Goal: Use online tool/utility: Utilize a website feature to perform a specific function

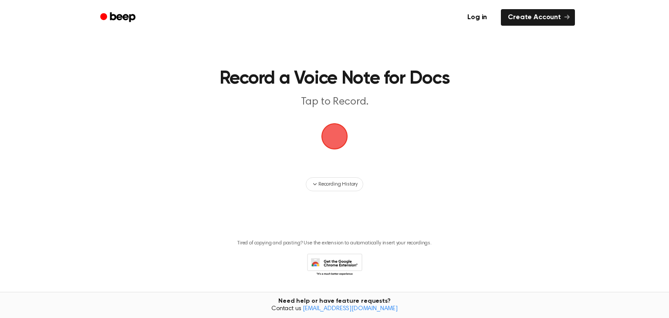
click at [338, 138] on span "button" at bounding box center [334, 136] width 39 height 39
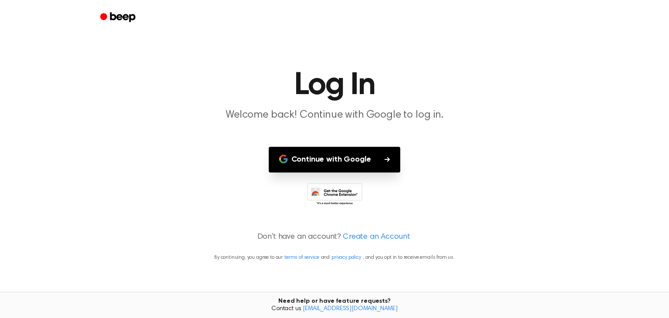
click at [336, 158] on button "Continue with Google" at bounding box center [335, 160] width 132 height 26
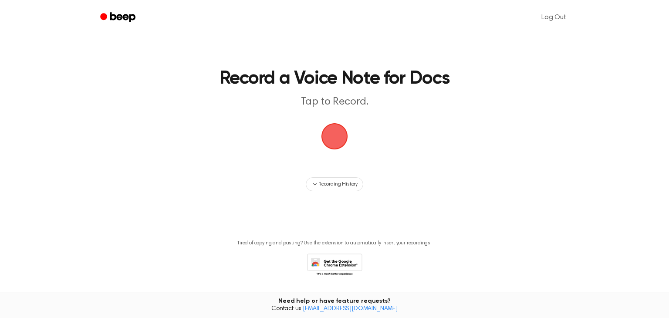
click at [348, 142] on span "button" at bounding box center [335, 136] width 28 height 28
click at [340, 148] on span "button" at bounding box center [335, 137] width 30 height 30
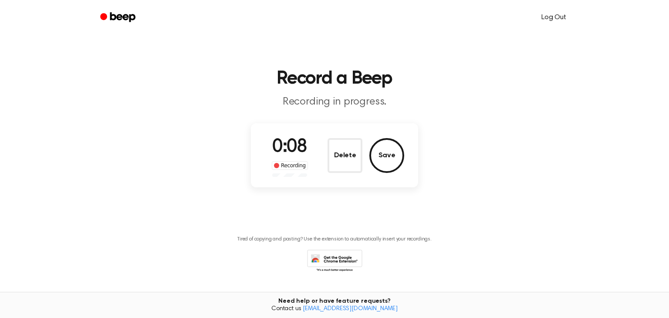
click at [548, 24] on link "Log Out" at bounding box center [554, 17] width 42 height 21
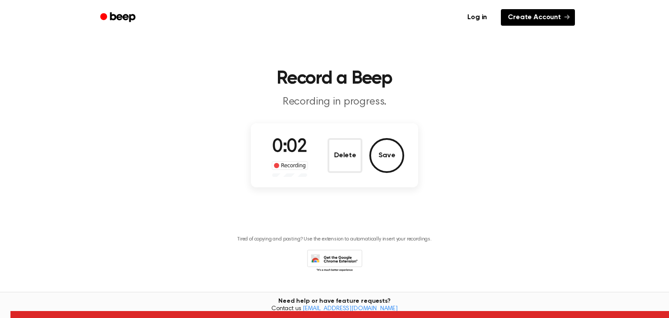
click at [515, 20] on link "Create Account" at bounding box center [538, 17] width 74 height 17
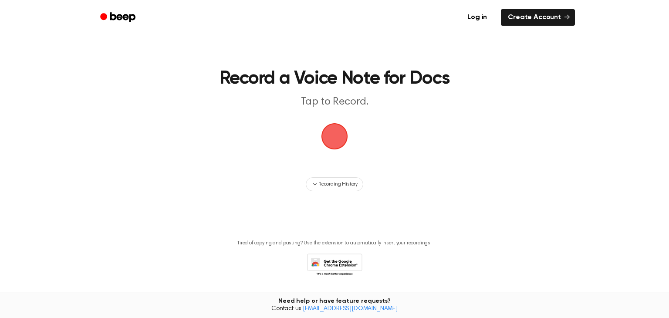
click at [338, 133] on span "button" at bounding box center [335, 137] width 30 height 30
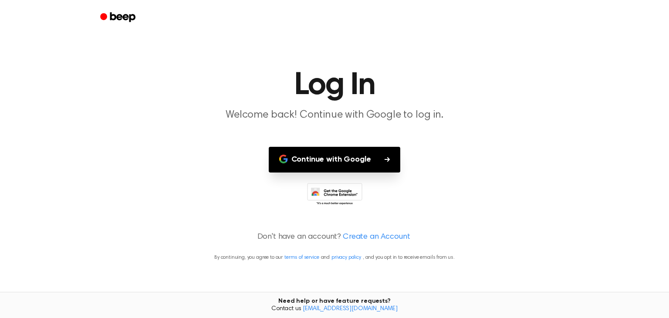
click at [334, 196] on icon at bounding box center [336, 196] width 41 height 15
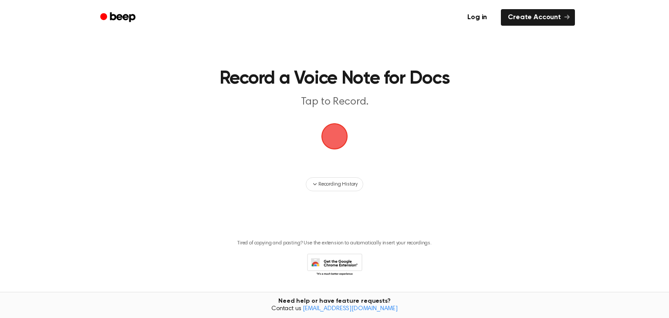
click at [343, 135] on span "button" at bounding box center [334, 136] width 27 height 27
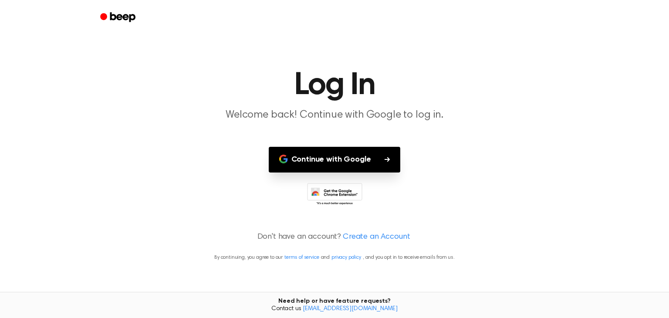
click at [345, 157] on button "Continue with Google" at bounding box center [335, 160] width 132 height 26
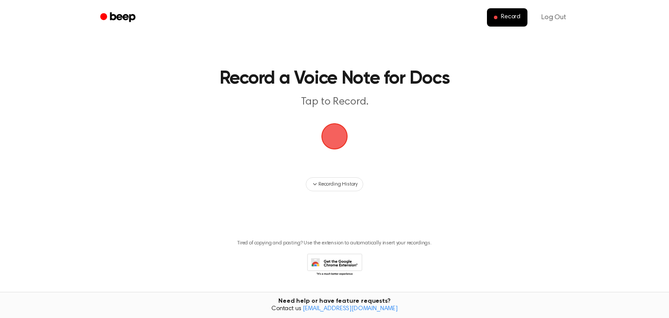
click at [339, 125] on span "button" at bounding box center [335, 136] width 28 height 28
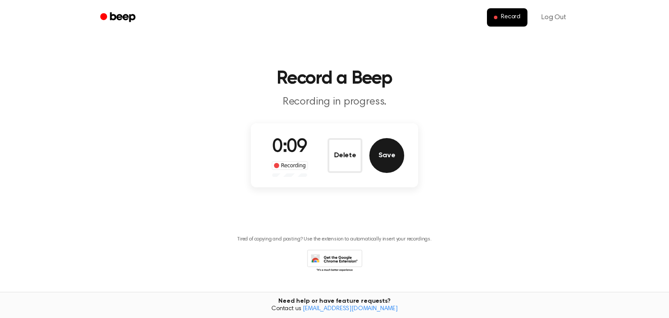
click at [385, 150] on button "Save" at bounding box center [386, 155] width 35 height 35
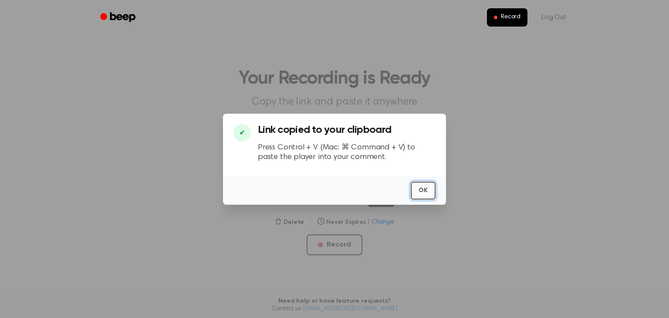
click at [419, 191] on button "OK" at bounding box center [423, 191] width 25 height 18
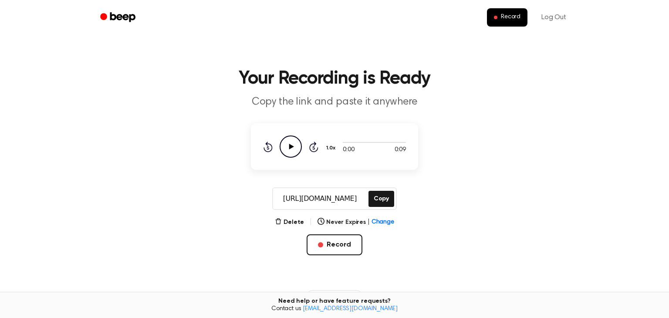
click at [290, 142] on icon "Play Audio" at bounding box center [291, 146] width 22 height 22
click at [267, 144] on icon at bounding box center [268, 147] width 9 height 10
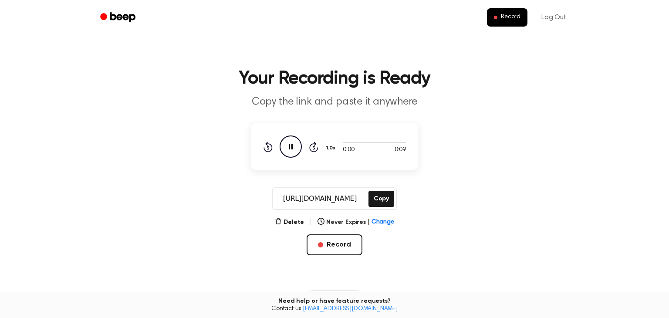
click at [267, 144] on icon at bounding box center [268, 147] width 9 height 10
click at [292, 222] on button "Delete" at bounding box center [289, 222] width 29 height 9
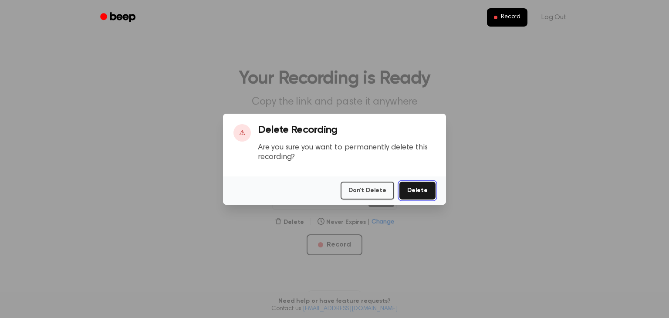
click at [428, 186] on button "Delete" at bounding box center [417, 191] width 36 height 18
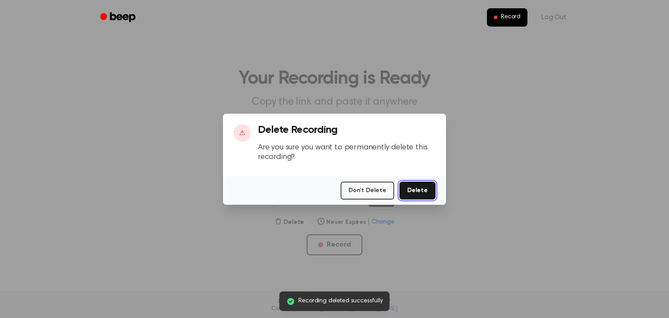
click at [424, 189] on button "Delete" at bounding box center [417, 191] width 36 height 18
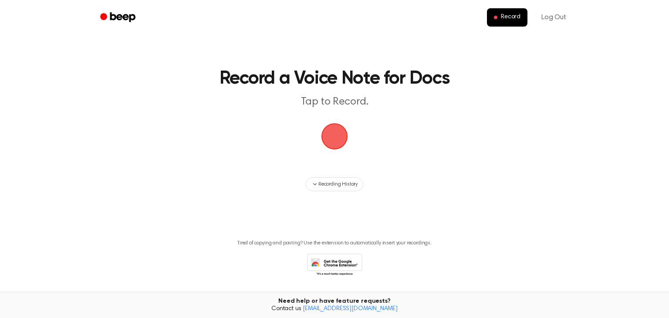
click at [338, 126] on span "button" at bounding box center [334, 136] width 24 height 24
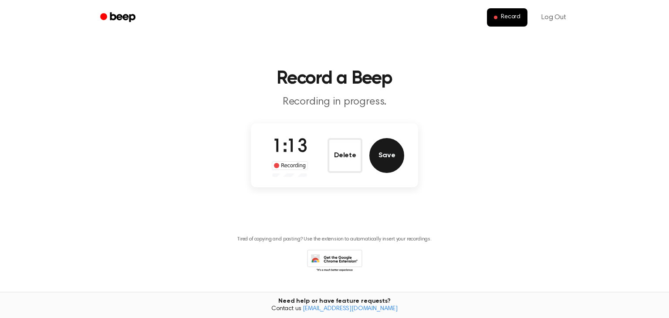
click at [379, 142] on button "Save" at bounding box center [386, 155] width 35 height 35
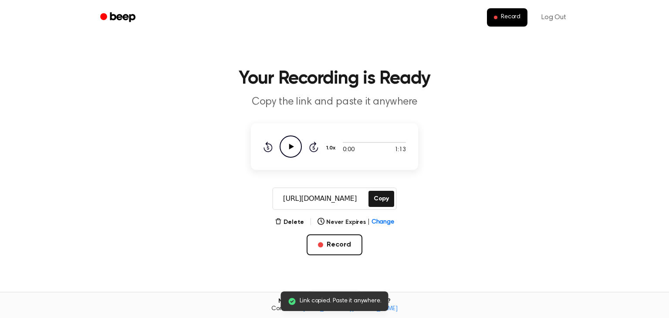
click at [293, 151] on icon "Play Audio" at bounding box center [291, 146] width 22 height 22
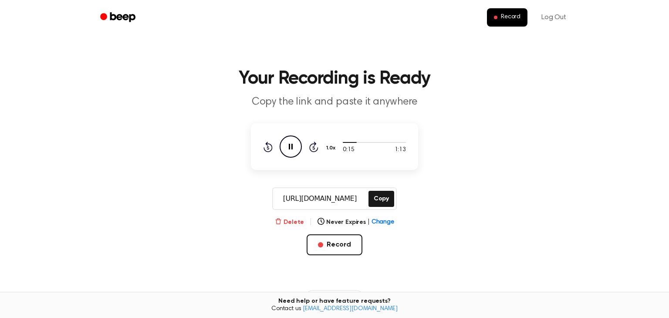
click at [290, 224] on button "Delete" at bounding box center [289, 222] width 29 height 9
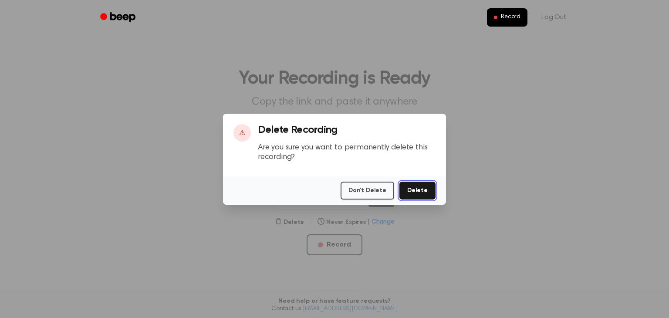
click at [405, 188] on button "Delete" at bounding box center [417, 191] width 36 height 18
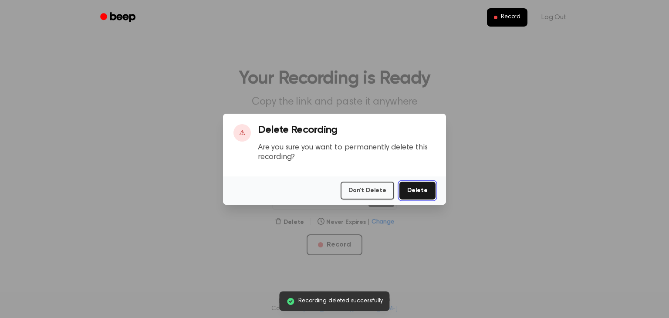
click at [416, 193] on button "Delete" at bounding box center [417, 191] width 36 height 18
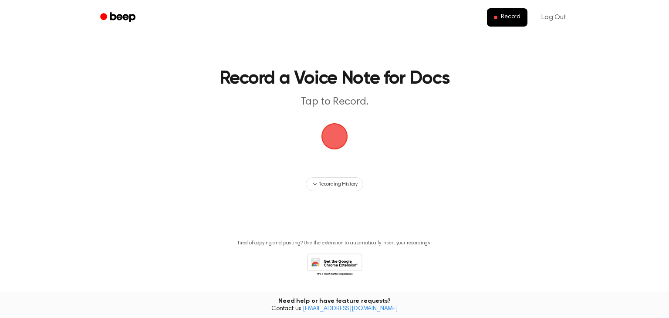
click at [413, 63] on main "Record a Voice Note for Docs Tap to Record. Recording History Tired of copying …" at bounding box center [334, 151] width 669 height 302
click at [333, 139] on span "button" at bounding box center [334, 136] width 24 height 24
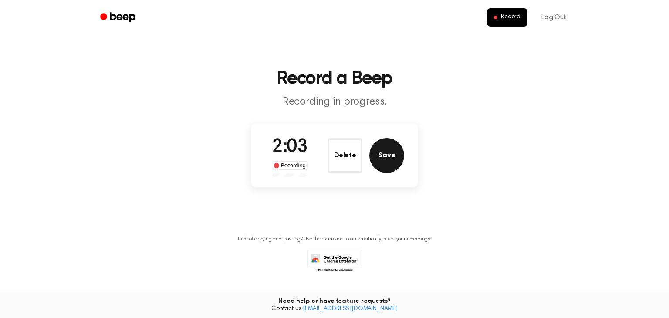
click at [390, 152] on button "Save" at bounding box center [386, 155] width 35 height 35
